Goal: Information Seeking & Learning: Learn about a topic

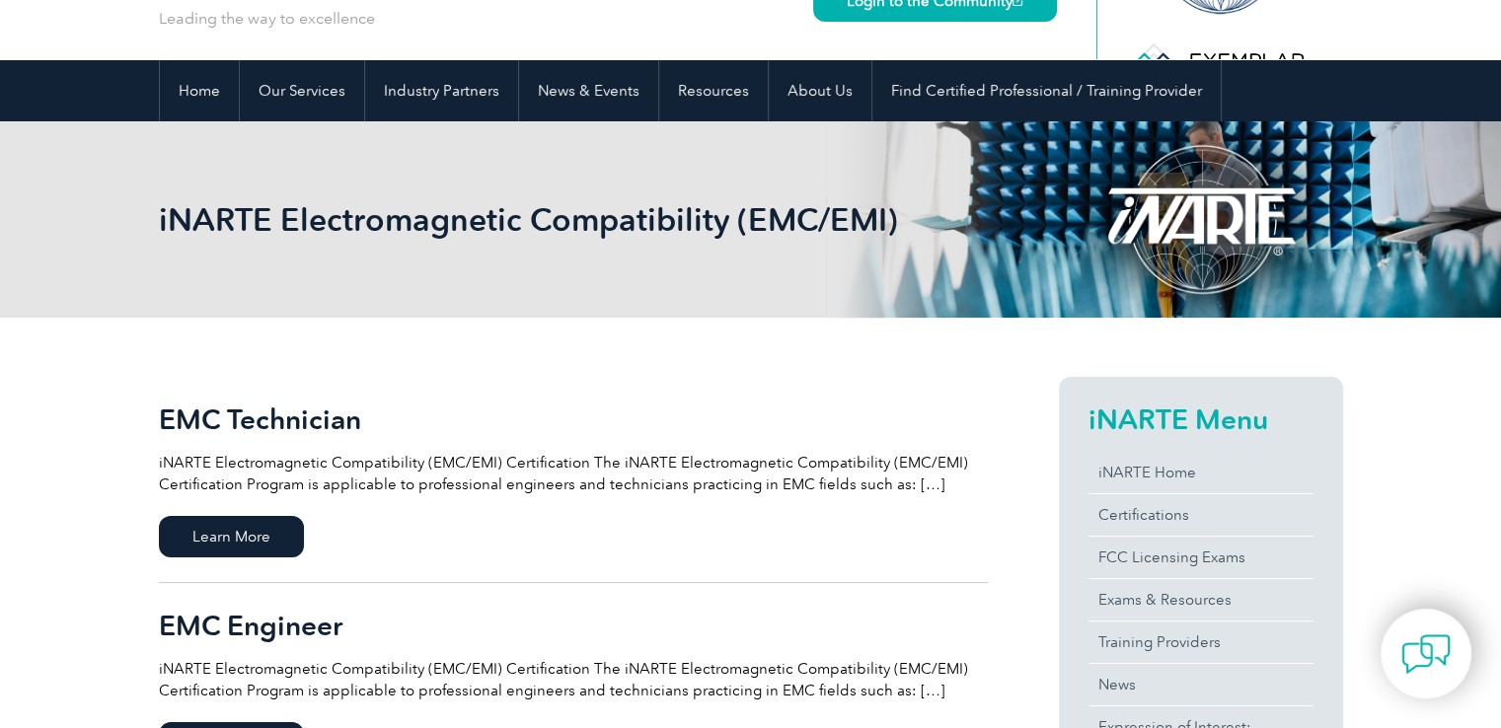
scroll to position [395, 0]
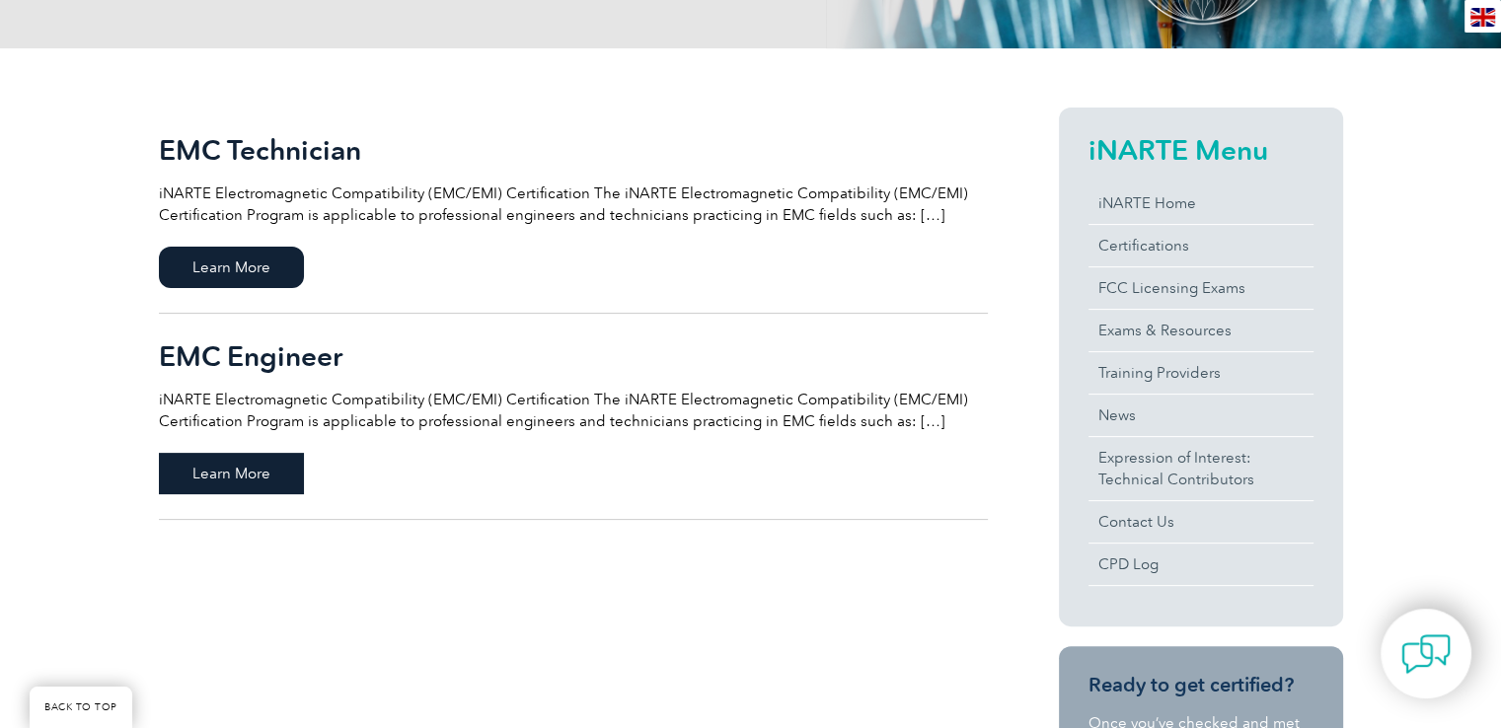
click at [246, 487] on span "Learn More" at bounding box center [231, 473] width 145 height 41
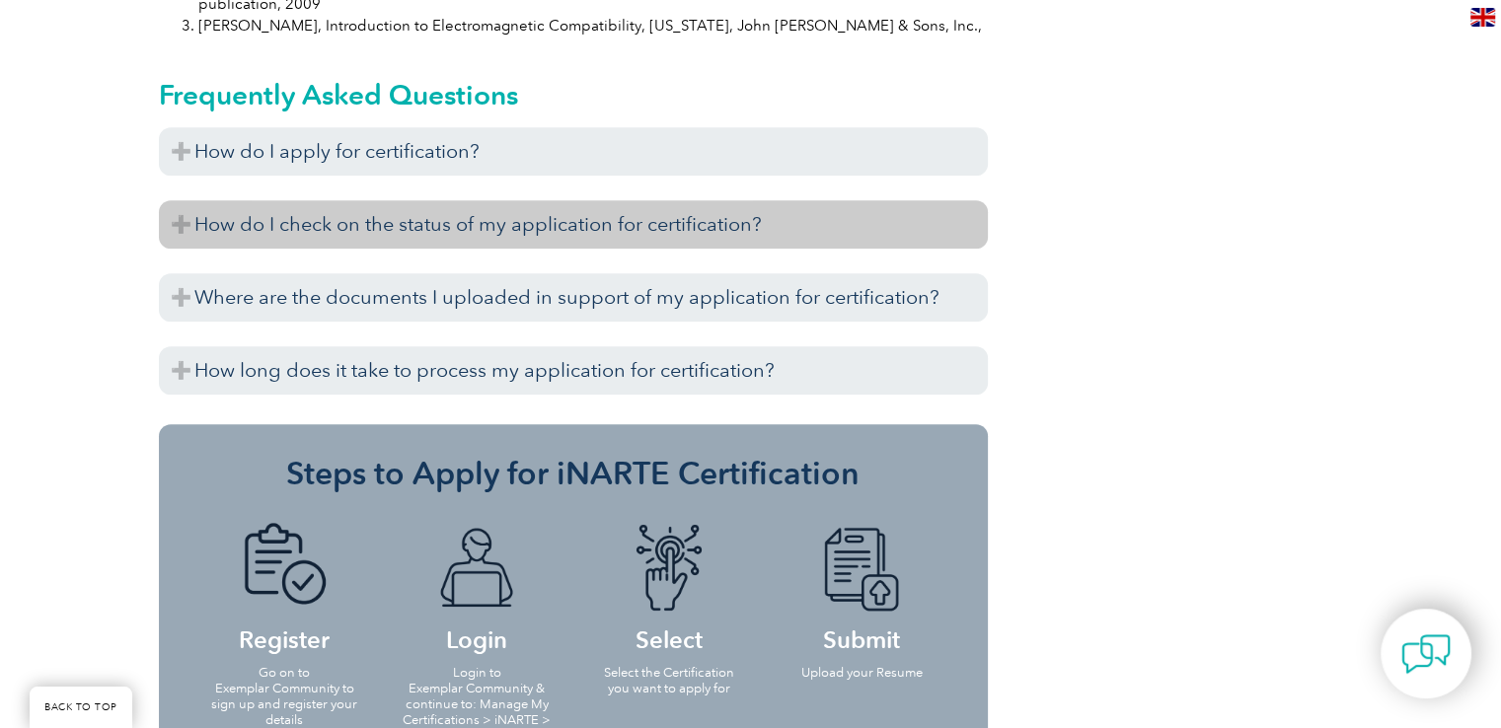
scroll to position [1974, 0]
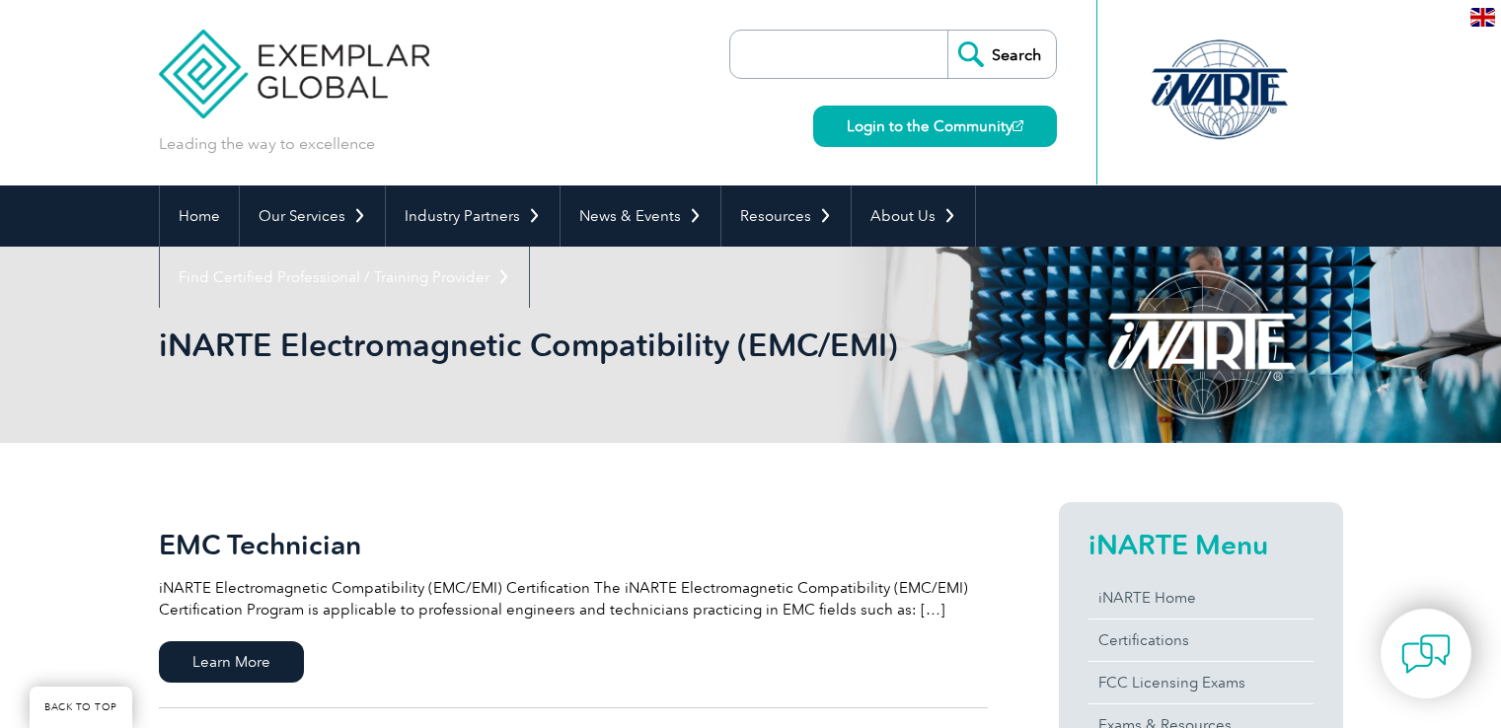
scroll to position [395, 0]
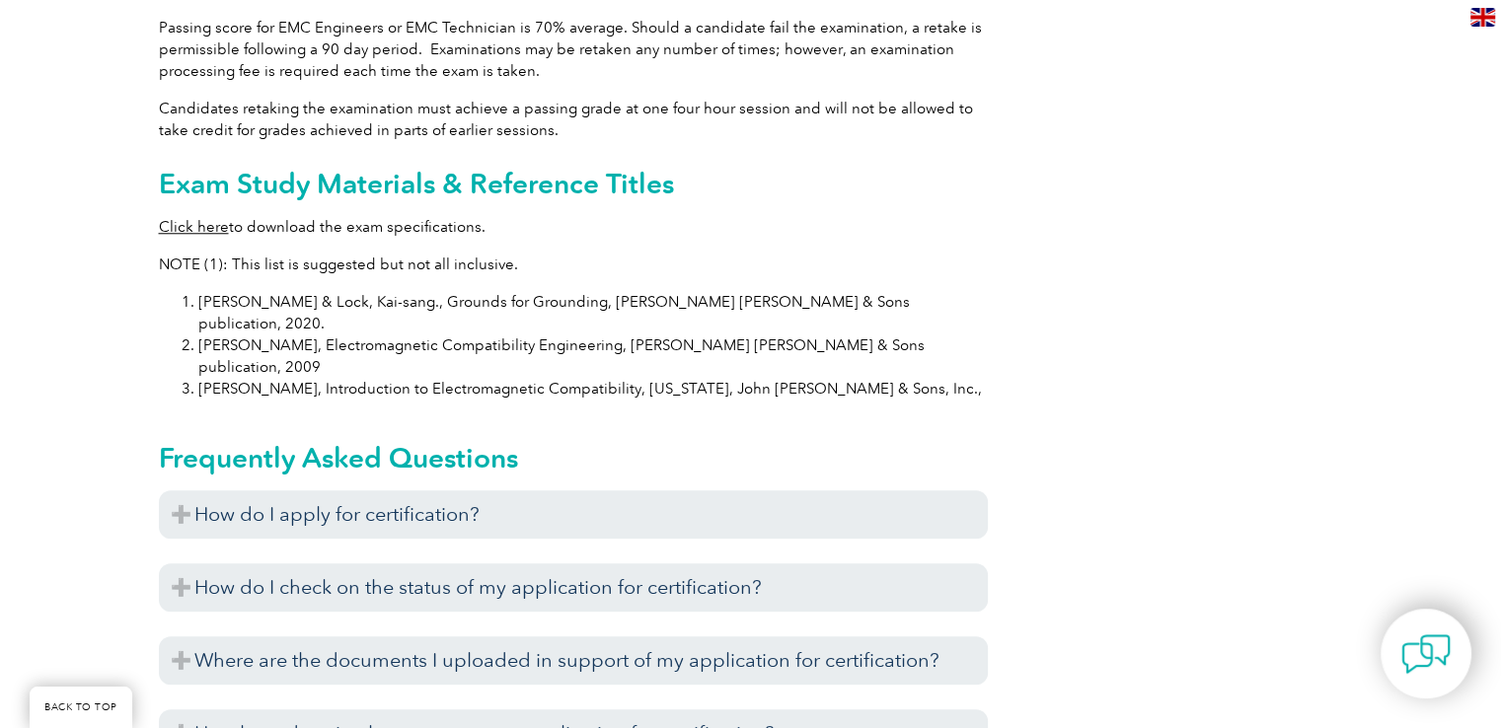
scroll to position [1974, 0]
